Goal: Task Accomplishment & Management: Manage account settings

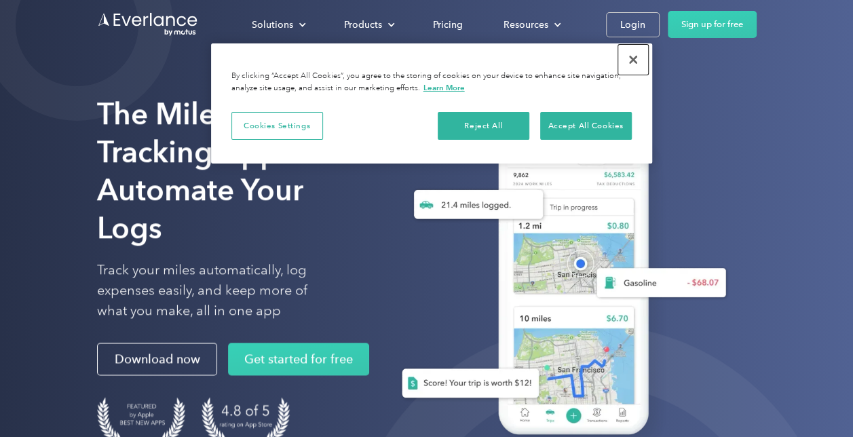
click at [631, 60] on button "Close" at bounding box center [633, 60] width 30 height 30
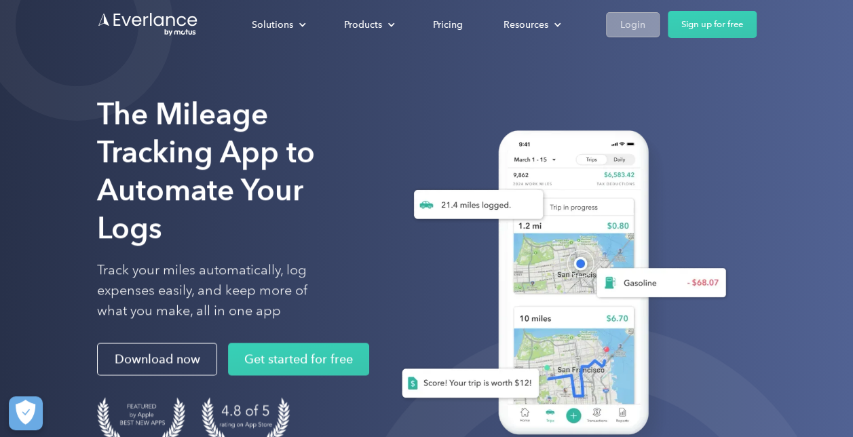
click at [627, 26] on div "Login" at bounding box center [632, 24] width 25 height 17
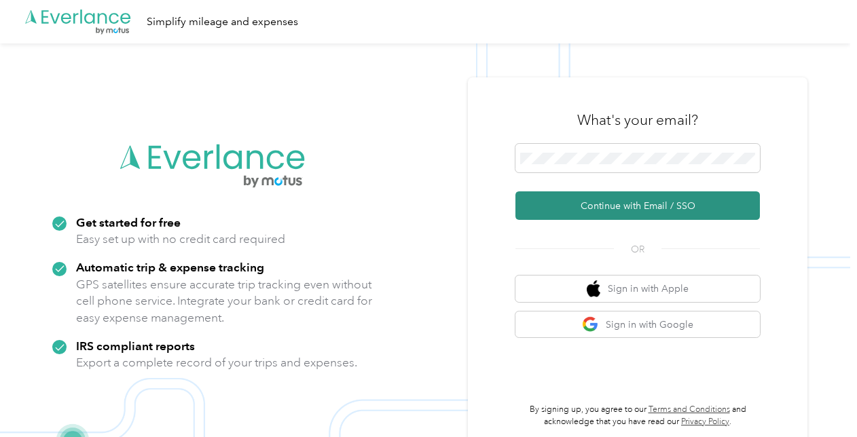
click at [575, 201] on button "Continue with Email / SSO" at bounding box center [637, 205] width 244 height 29
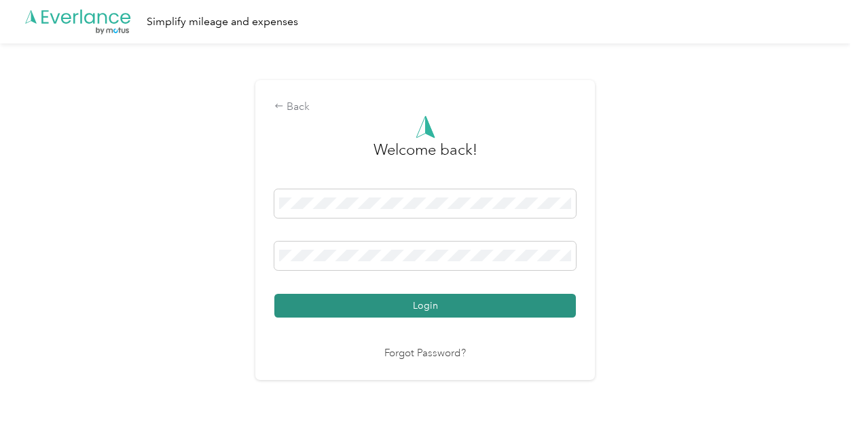
click at [490, 307] on button "Login" at bounding box center [424, 306] width 301 height 24
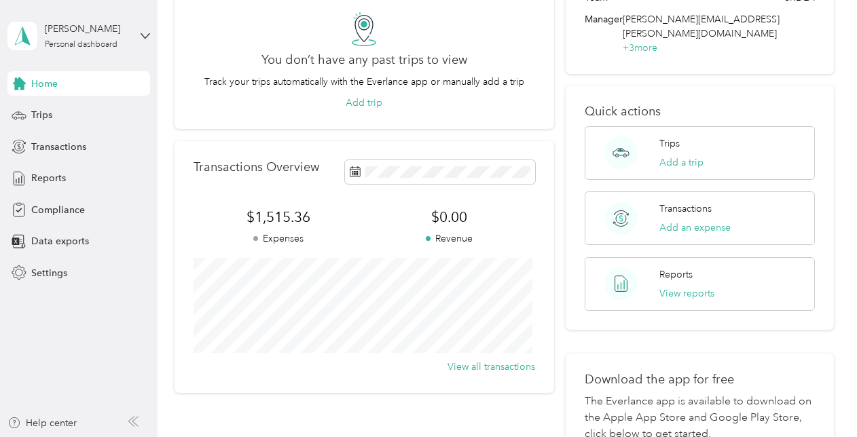
scroll to position [115, 0]
click at [67, 149] on span "Transactions" at bounding box center [58, 147] width 55 height 14
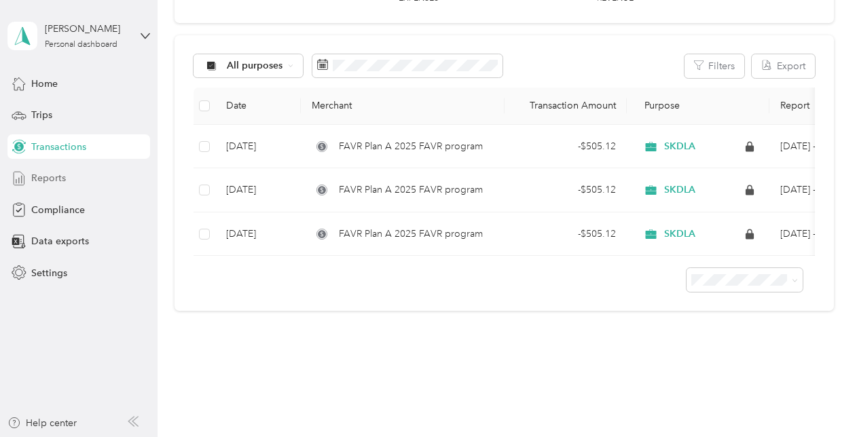
click at [24, 186] on div "Reports" at bounding box center [78, 178] width 143 height 24
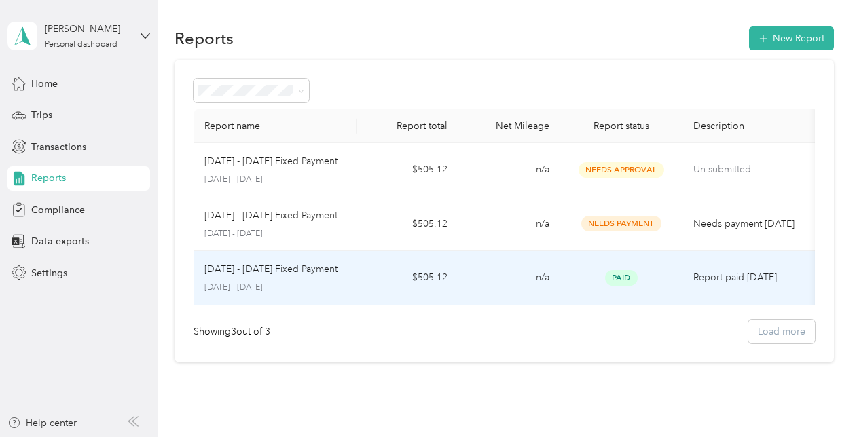
scroll to position [0, 7]
